Goal: Information Seeking & Learning: Learn about a topic

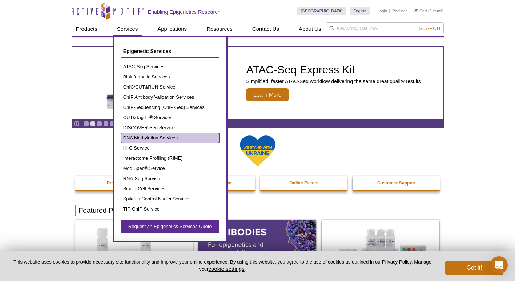
click at [150, 139] on link "DNA Methylation Services" at bounding box center [170, 138] width 98 height 10
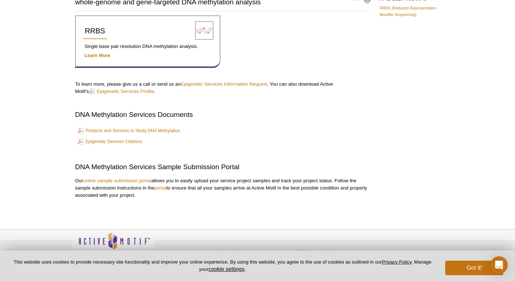
scroll to position [82, 0]
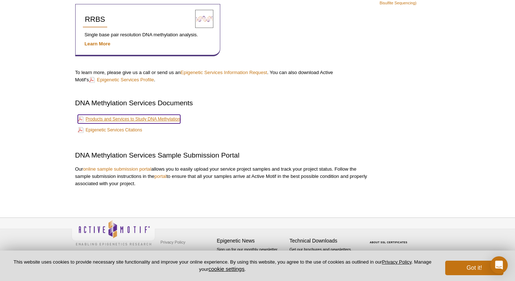
click at [166, 118] on link "Products and Services to Study DNA Methylation" at bounding box center [129, 119] width 102 height 9
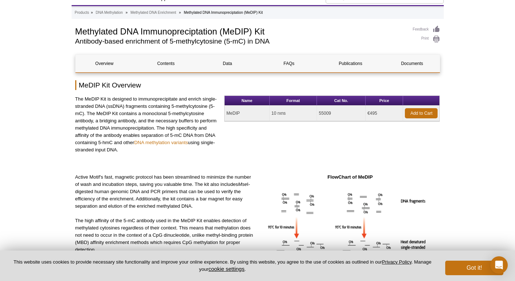
scroll to position [31, 0]
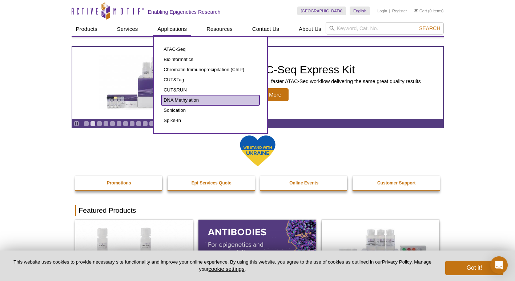
click at [184, 101] on link "DNA Methylation" at bounding box center [210, 100] width 98 height 10
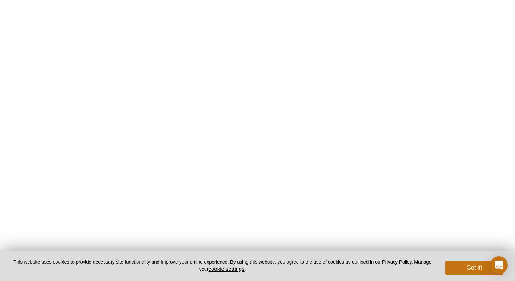
scroll to position [747, 0]
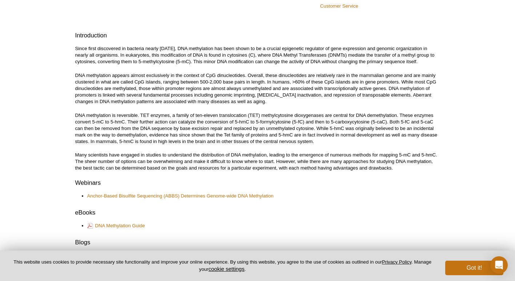
scroll to position [176, 0]
